Goal: Information Seeking & Learning: Learn about a topic

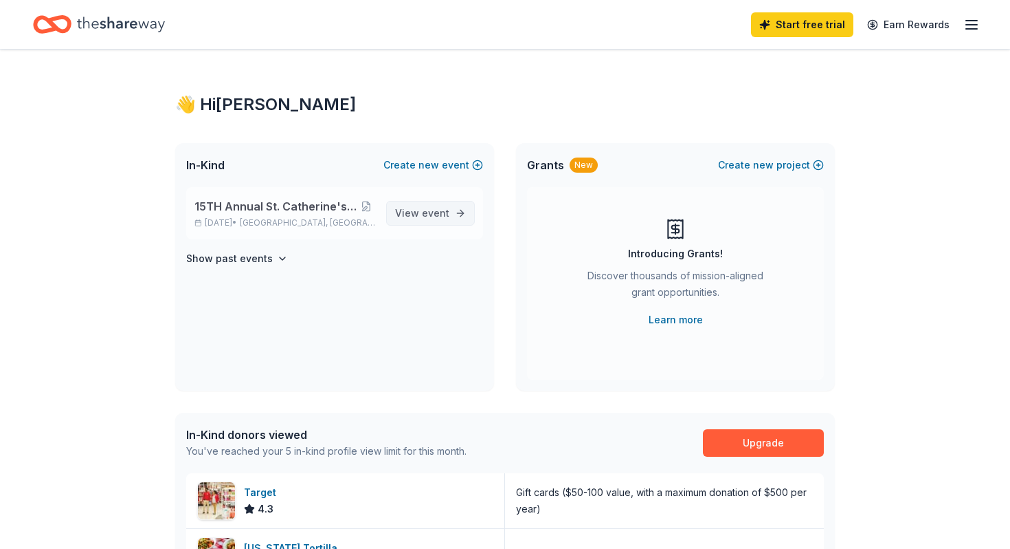
click at [412, 210] on span "View event" at bounding box center [422, 213] width 54 height 16
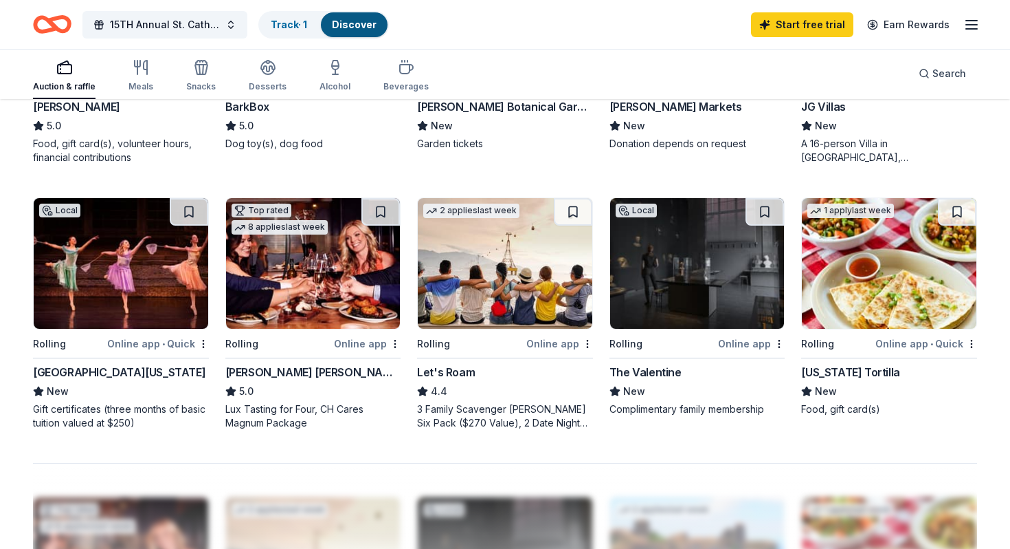
scroll to position [854, 0]
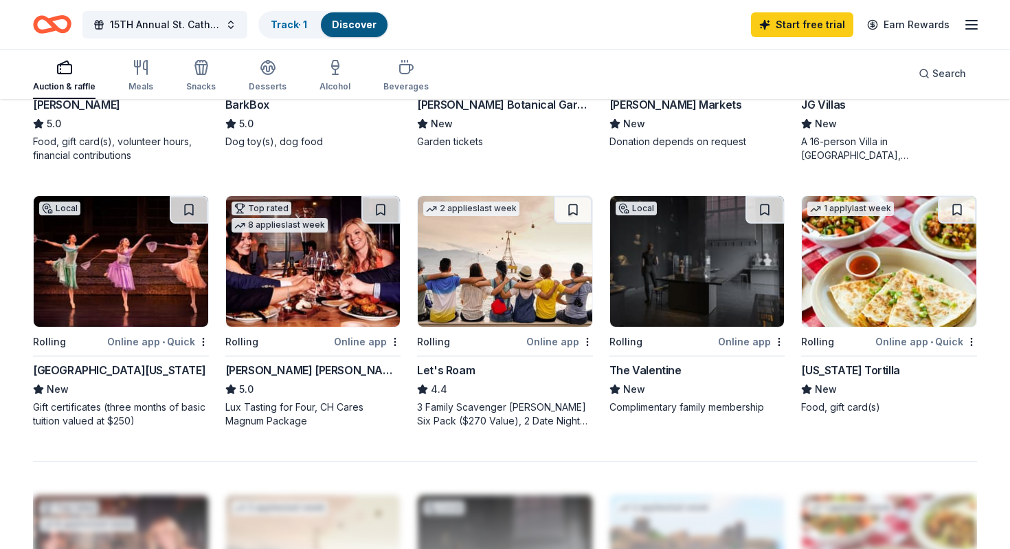
click at [692, 265] on img at bounding box center [697, 261] width 175 height 131
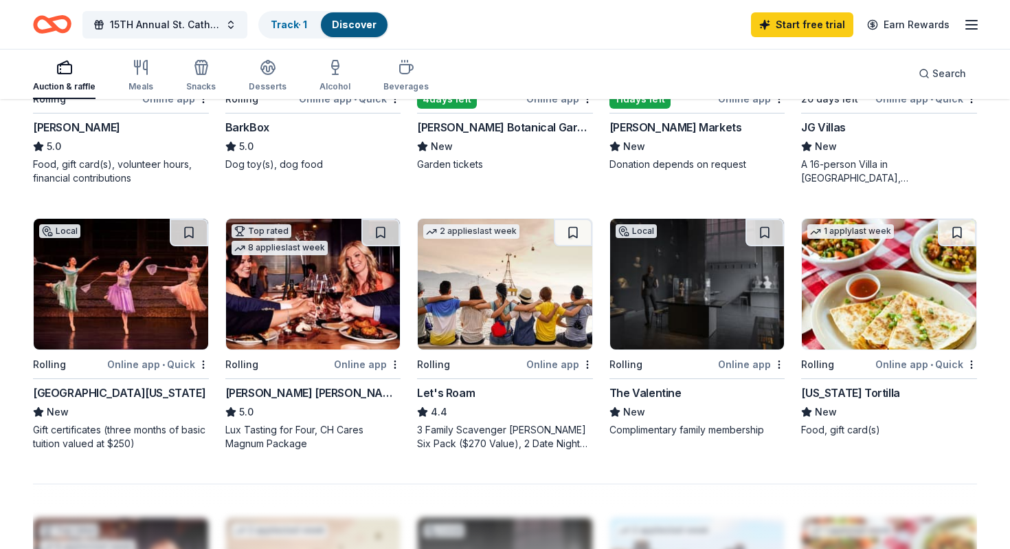
scroll to position [828, 0]
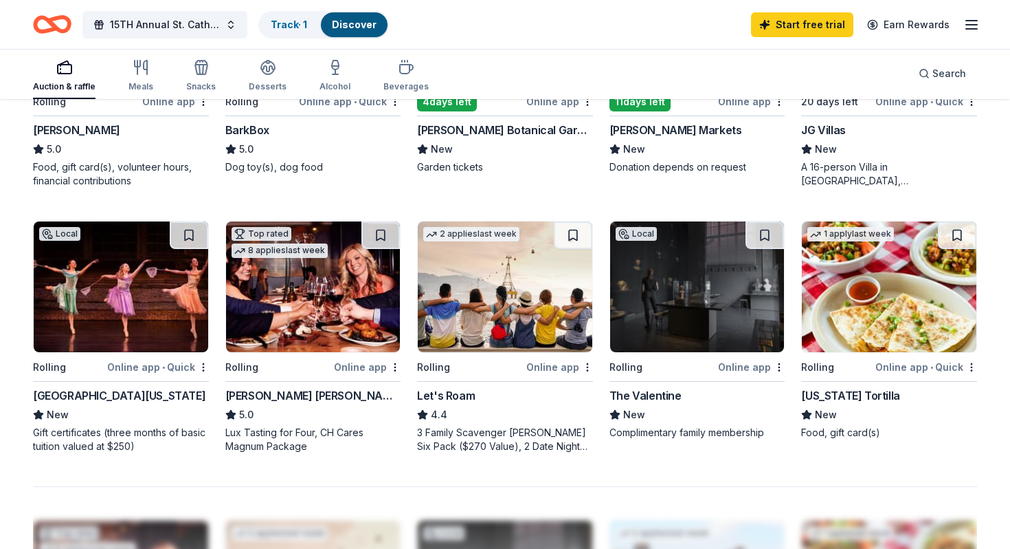
click at [334, 305] on img at bounding box center [313, 286] width 175 height 131
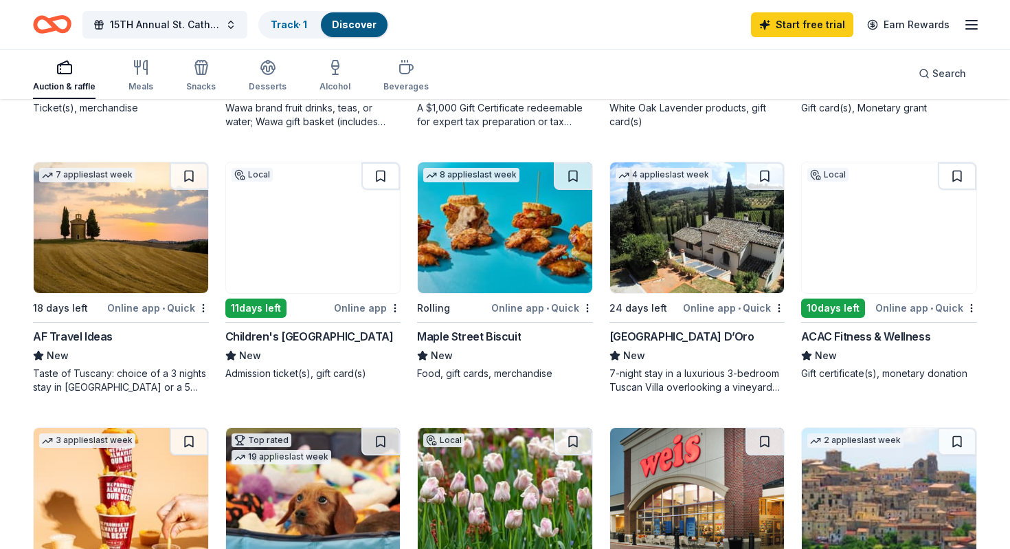
scroll to position [353, 0]
